Goal: Navigation & Orientation: Find specific page/section

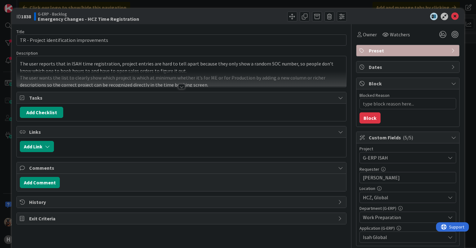
click at [313, 2] on div "ID 1838 G-ERP - Backlog Emergency Changes - HCZ Time Registration Title 41 / 12…" at bounding box center [238, 124] width 476 height 248
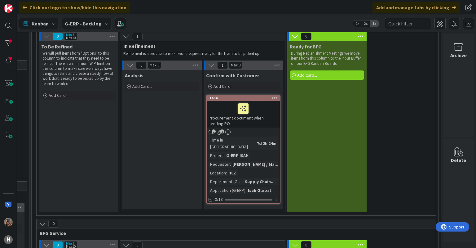
scroll to position [165, 656]
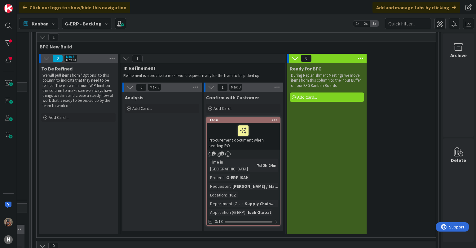
click at [226, 143] on div "Procurement document when sending PO" at bounding box center [243, 136] width 73 height 27
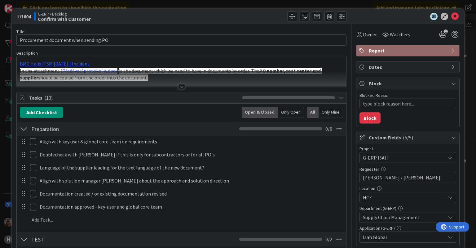
click at [5, 115] on div "ID 1604 G-ERP - Backlog Confirm with Customer Title 36 / 128 Procurement docume…" at bounding box center [238, 124] width 476 height 248
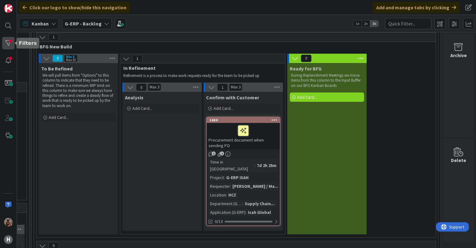
click at [11, 46] on div at bounding box center [8, 43] width 12 height 12
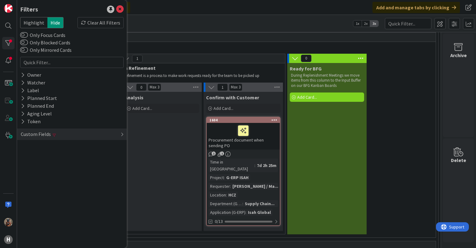
click at [59, 134] on div "Custom Fields" at bounding box center [72, 133] width 110 height 11
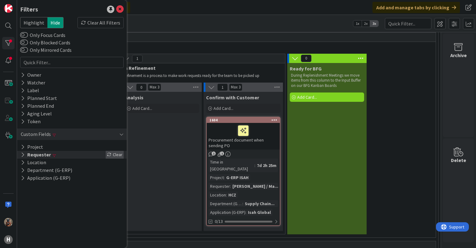
click at [114, 155] on div "Clear" at bounding box center [115, 155] width 18 height 8
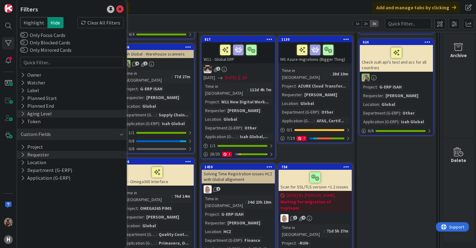
scroll to position [221, 656]
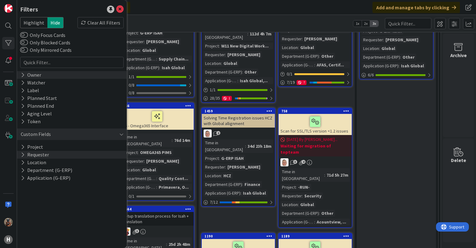
click at [34, 73] on div "Owner" at bounding box center [31, 75] width 22 height 8
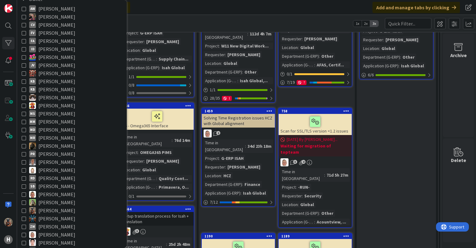
scroll to position [76, 0]
click at [55, 210] on span "[PERSON_NAME]" at bounding box center [56, 210] width 37 height 8
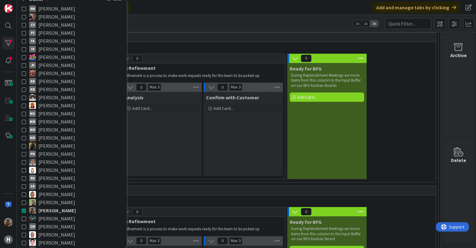
click at [170, 178] on div "0 Max 3 Analysis Add Card..." at bounding box center [161, 130] width 81 height 96
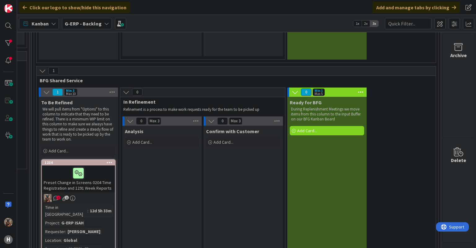
scroll to position [434, 656]
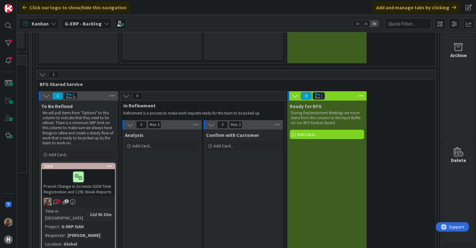
click at [102, 189] on div "Preset Change in Screens 0204 Time Registration and 1291 Week Reports" at bounding box center [78, 182] width 73 height 27
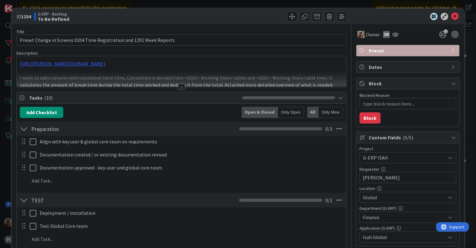
type textarea "x"
click at [178, 92] on div "Tasks ( 10 ) Add Checklist Open & Closed Only Open All Only Mine Preparation Ch…" at bounding box center [181, 236] width 330 height 288
click at [178, 86] on div at bounding box center [181, 86] width 7 height 5
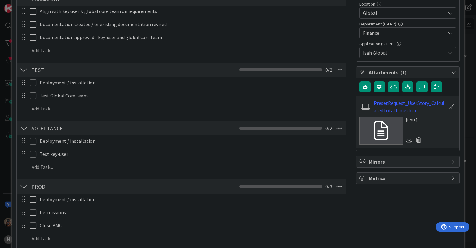
scroll to position [184, 0]
click at [5, 114] on div "ID 1234 G-ERP - Backlog To Be Refined Title 69 / 128 Preset Change in Screens 0…" at bounding box center [238, 124] width 476 height 248
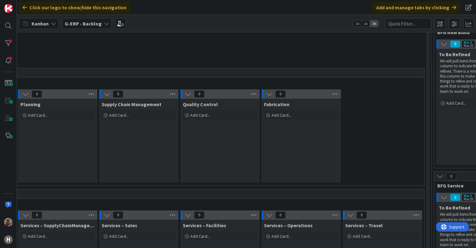
scroll to position [191, 255]
